Goal: Task Accomplishment & Management: Manage account settings

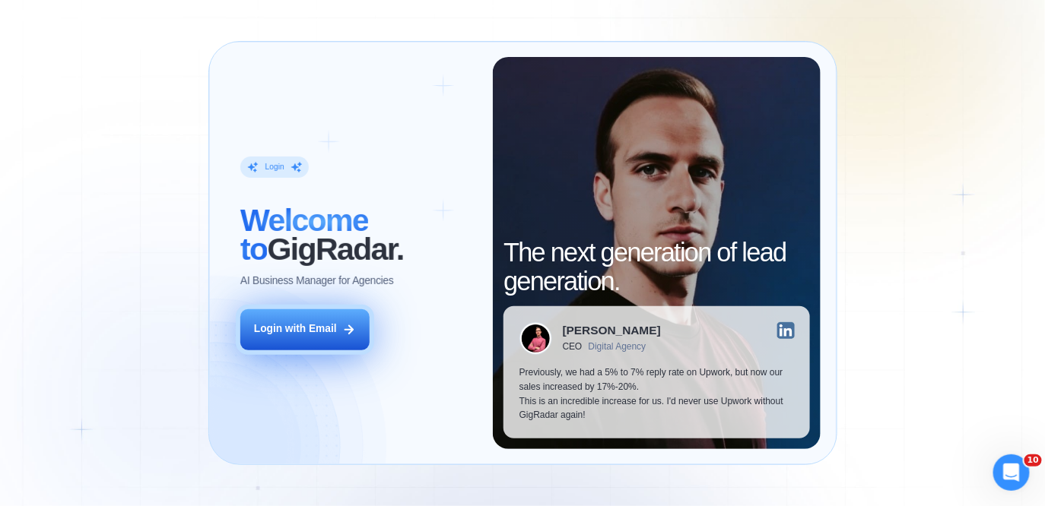
click at [346, 329] on icon at bounding box center [348, 330] width 8 height 8
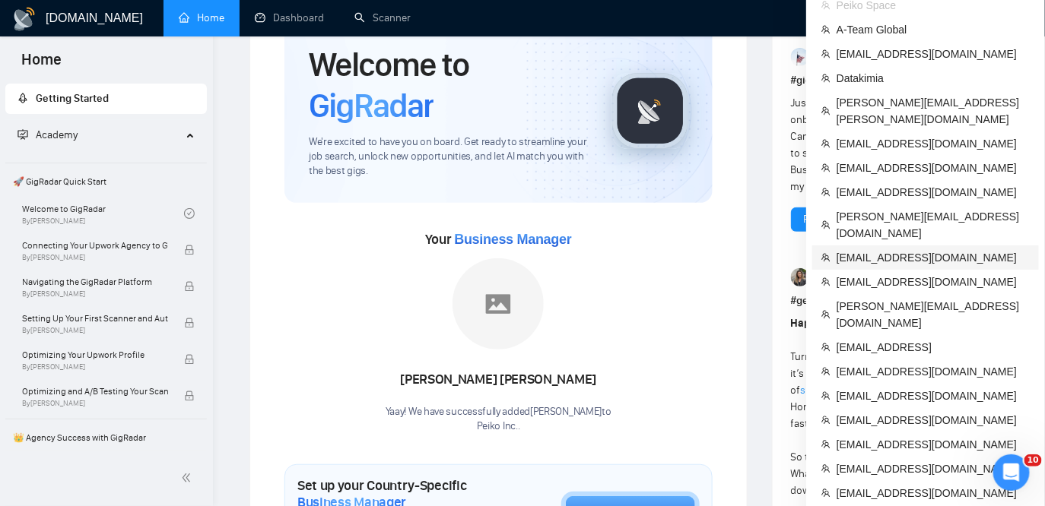
scroll to position [76, 0]
click at [884, 363] on span "[EMAIL_ADDRESS][DOMAIN_NAME]" at bounding box center [932, 371] width 193 height 17
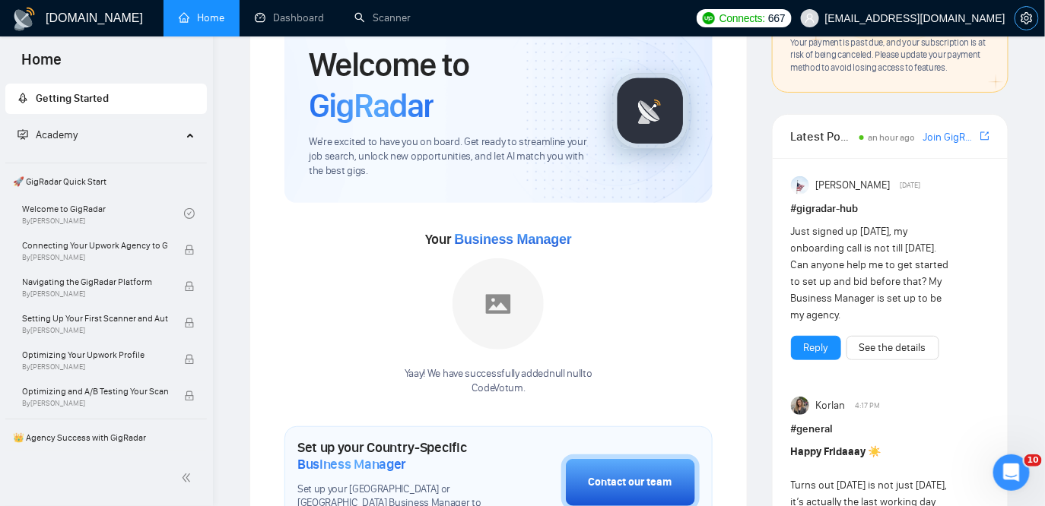
click at [1023, 18] on icon "setting" at bounding box center [1026, 18] width 12 height 12
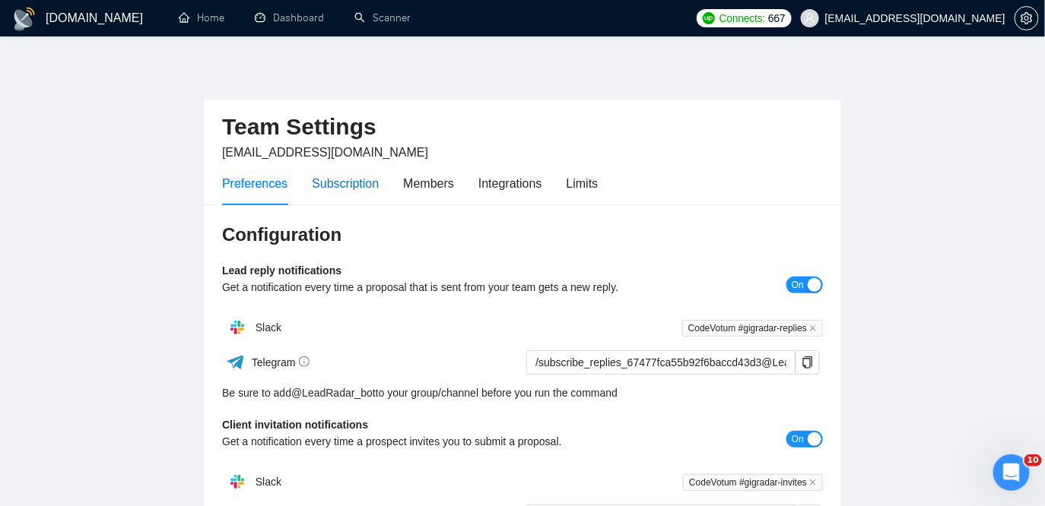
click at [352, 189] on div "Subscription" at bounding box center [345, 183] width 67 height 19
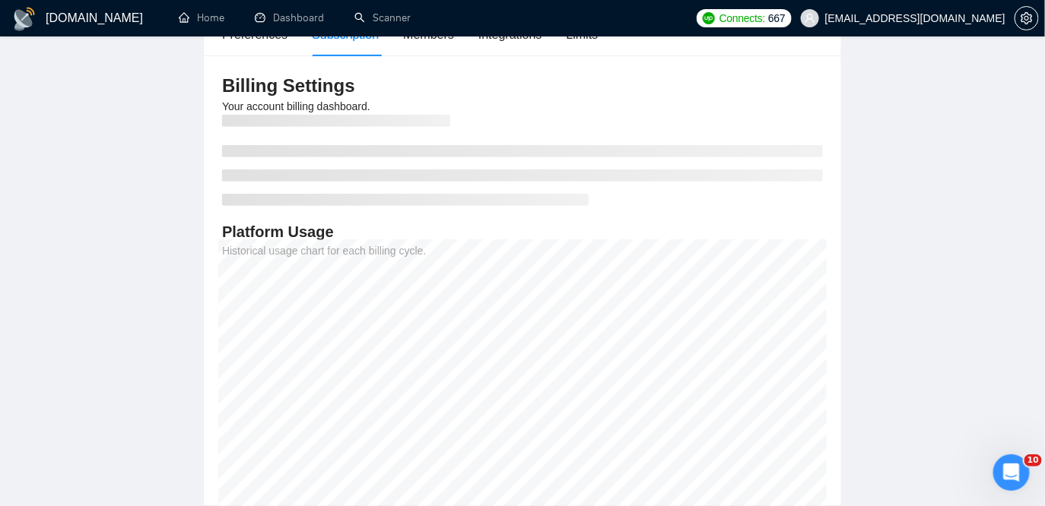
scroll to position [150, 0]
